Goal: Task Accomplishment & Management: Manage account settings

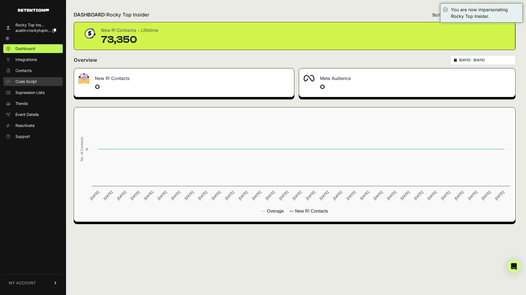
click at [30, 85] on link "Code Script" at bounding box center [32, 81] width 59 height 9
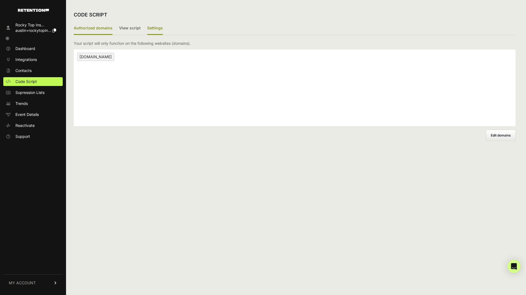
click at [148, 23] on label "Settings" at bounding box center [155, 28] width 16 height 13
click at [0, 0] on input "Settings" at bounding box center [0, 0] width 0 height 0
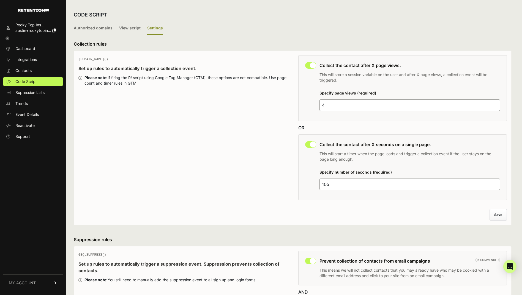
click at [330, 185] on input "105" at bounding box center [409, 185] width 181 height 12
drag, startPoint x: 329, startPoint y: 185, endPoint x: 326, endPoint y: 185, distance: 2.8
click at [326, 185] on input "105" at bounding box center [409, 185] width 181 height 12
type input "125"
click at [289, 182] on div "GEQ.PAGE() Set up rules to automatically trigger a collection event. Please not…" at bounding box center [292, 129] width 428 height 148
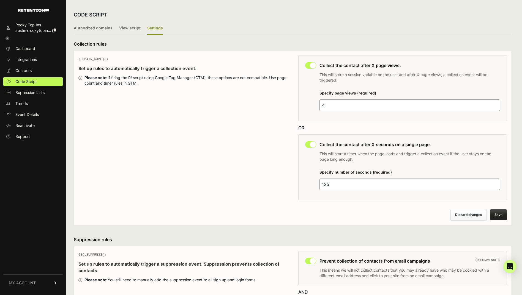
click at [497, 213] on button "Save" at bounding box center [498, 214] width 17 height 11
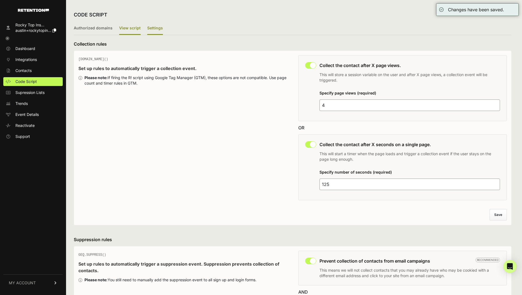
click at [128, 31] on label "View script" at bounding box center [129, 28] width 21 height 13
click at [0, 0] on input "View script" at bounding box center [0, 0] width 0 height 0
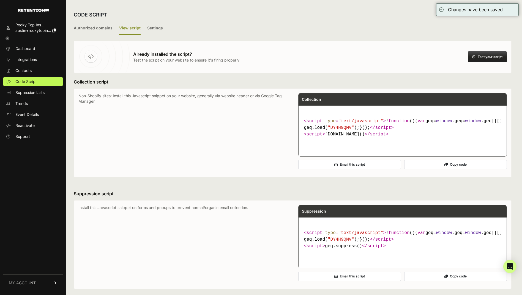
click at [497, 56] on button "Test your script" at bounding box center [486, 56] width 39 height 11
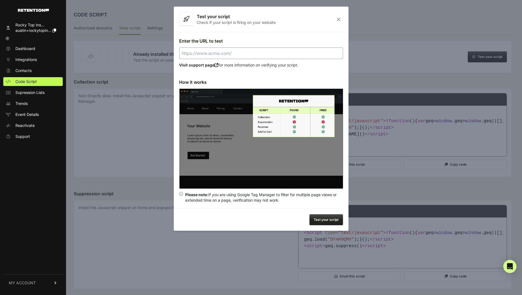
click at [339, 20] on icon "Close" at bounding box center [338, 19] width 9 height 5
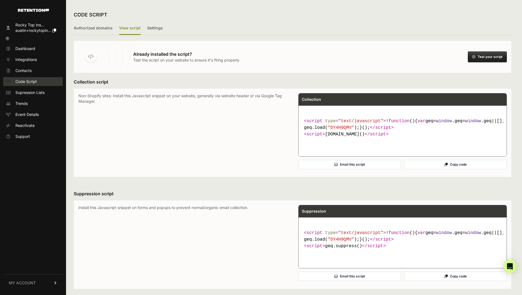
click at [22, 81] on span "Code Script" at bounding box center [25, 81] width 21 height 5
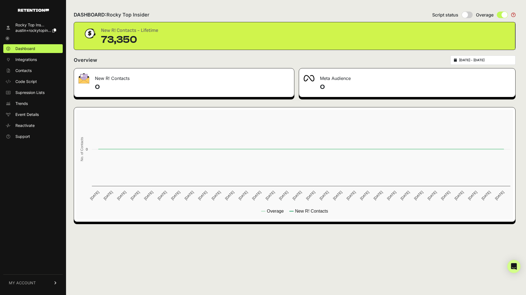
click at [467, 16] on input "radio" at bounding box center [466, 15] width 11 height 7
radio input "true"
click at [377, 15] on div "DASHBOARD: Rocky Top Insider Script status Overage" at bounding box center [295, 15] width 442 height 14
click at [7, 38] on icon at bounding box center [7, 39] width 4 height 4
